Goal: Navigation & Orientation: Find specific page/section

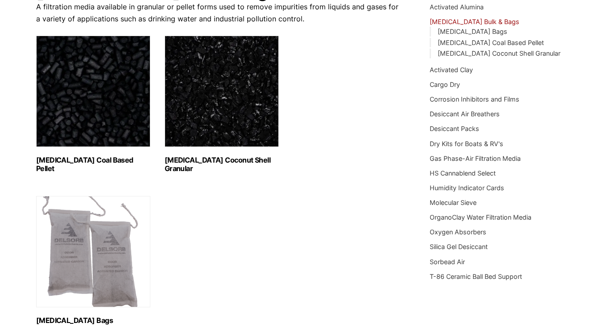
scroll to position [109, 0]
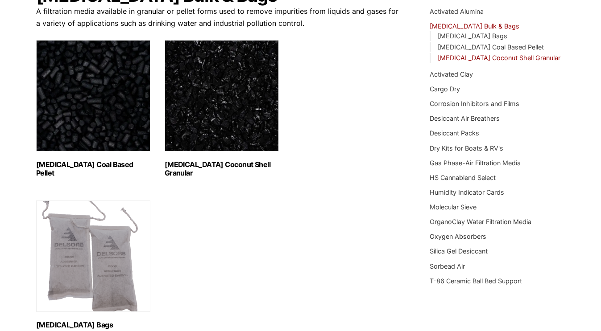
click at [472, 56] on link "[MEDICAL_DATA] Coconut Shell Granular" at bounding box center [498, 58] width 123 height 8
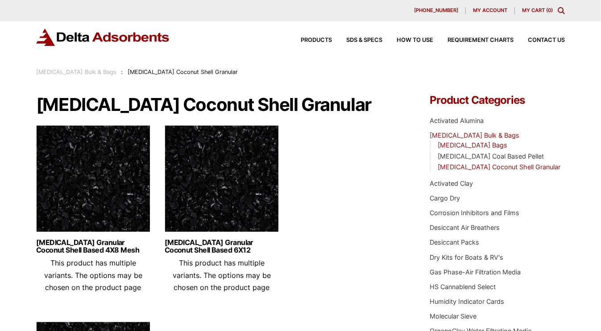
click at [480, 144] on link "[MEDICAL_DATA] Bags" at bounding box center [472, 145] width 70 height 8
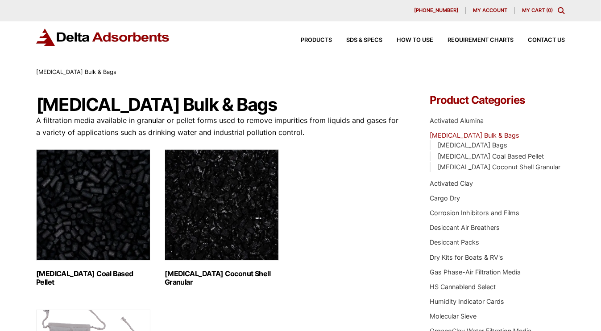
click at [120, 219] on img "Visit product category Activated Carbon Coal Based Pellet" at bounding box center [93, 204] width 114 height 111
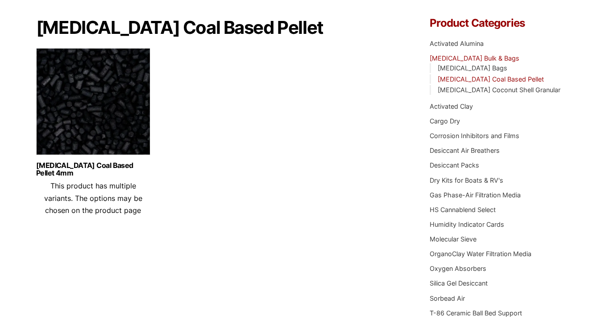
scroll to position [89, 0]
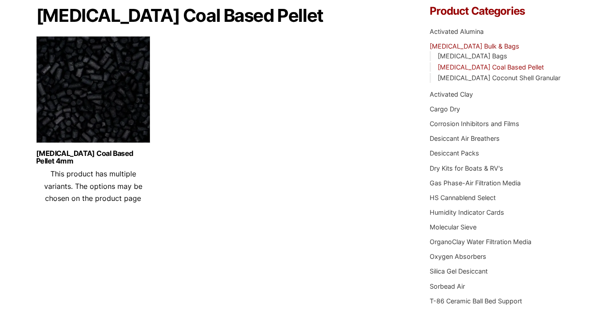
click at [471, 45] on link "[MEDICAL_DATA] Bulk & Bags" at bounding box center [474, 46] width 90 height 8
